Goal: Information Seeking & Learning: Learn about a topic

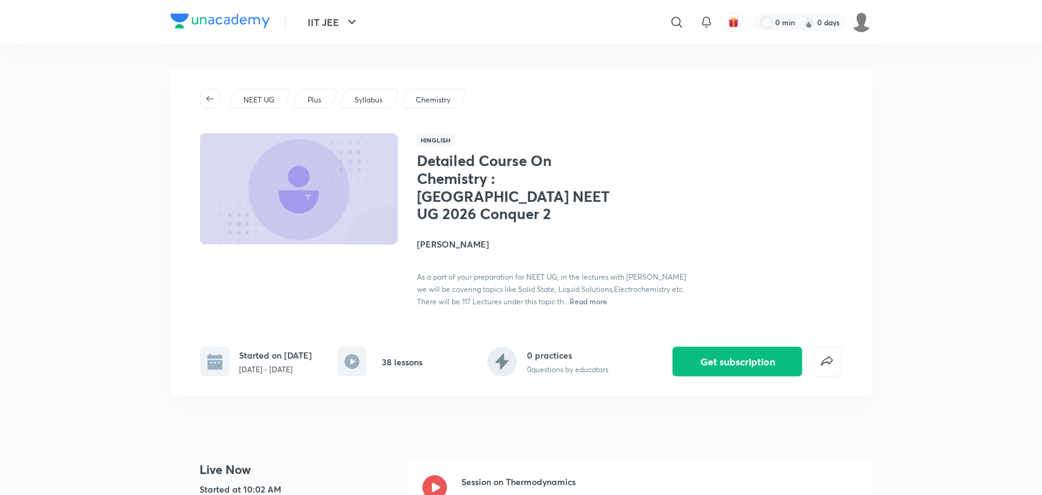
click at [437, 476] on icon at bounding box center [434, 488] width 25 height 25
